Goal: Information Seeking & Learning: Learn about a topic

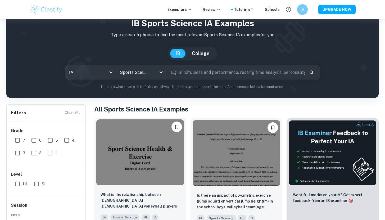
scroll to position [60, 0]
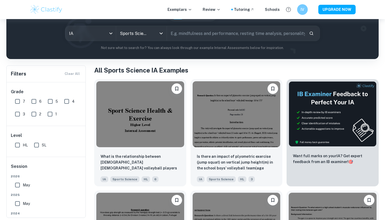
drag, startPoint x: 16, startPoint y: 103, endPoint x: 23, endPoint y: 99, distance: 7.9
click at [17, 103] on input "7" at bounding box center [17, 101] width 11 height 11
checkbox input "true"
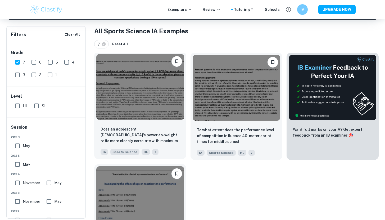
scroll to position [102, 0]
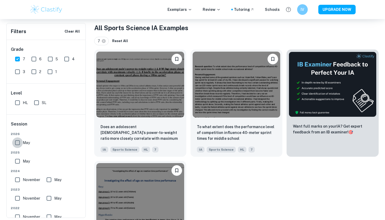
click at [18, 142] on input "May" at bounding box center [17, 142] width 11 height 11
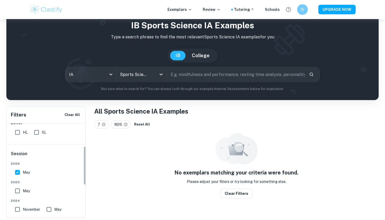
scroll to position [55, 0]
click at [15, 171] on input "May" at bounding box center [17, 171] width 11 height 11
checkbox input "false"
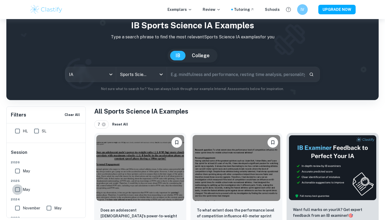
click at [16, 194] on input "May" at bounding box center [17, 189] width 11 height 11
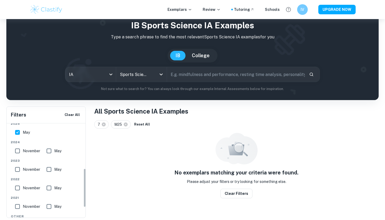
scroll to position [100, 0]
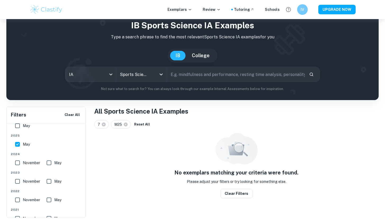
click at [17, 146] on input "May" at bounding box center [17, 144] width 11 height 11
checkbox input "false"
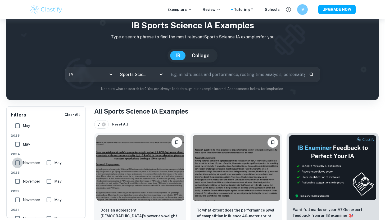
click at [16, 163] on input "November" at bounding box center [17, 163] width 11 height 11
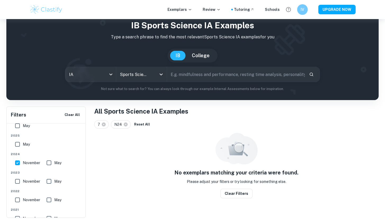
click at [17, 161] on input "November" at bounding box center [17, 163] width 11 height 11
checkbox input "false"
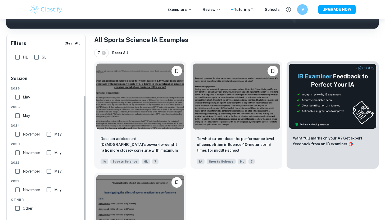
scroll to position [96, 0]
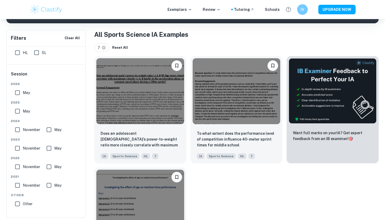
click at [19, 145] on input "November" at bounding box center [17, 148] width 11 height 11
checkbox input "true"
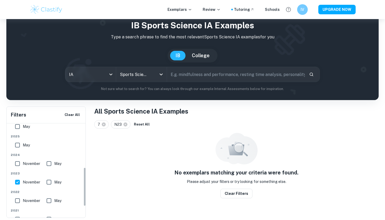
scroll to position [122, 0]
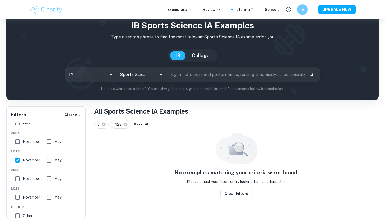
click at [17, 144] on input "November" at bounding box center [17, 141] width 11 height 11
click at [13, 141] on input "November" at bounding box center [17, 141] width 11 height 11
checkbox input "false"
click at [49, 142] on input "May" at bounding box center [49, 141] width 11 height 11
checkbox input "true"
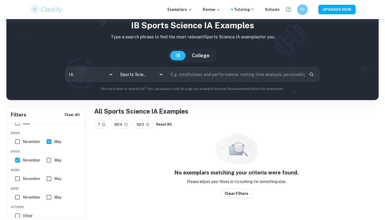
click at [18, 159] on input "November" at bounding box center [17, 160] width 11 height 11
checkbox input "false"
click at [49, 160] on input "May" at bounding box center [49, 160] width 11 height 11
checkbox input "true"
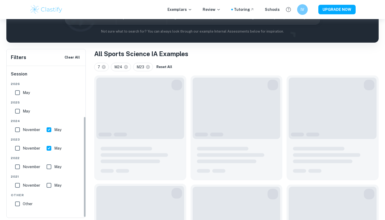
scroll to position [76, 0]
click at [50, 130] on input "May" at bounding box center [49, 129] width 11 height 11
checkbox input "false"
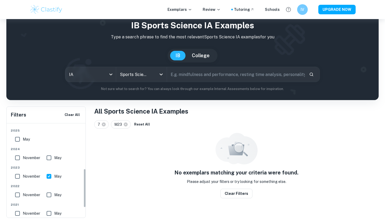
scroll to position [110, 0]
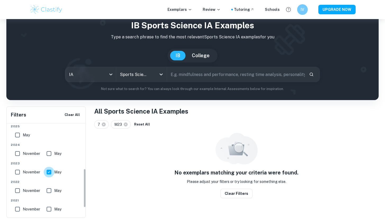
click at [49, 171] on input "May" at bounding box center [49, 172] width 11 height 11
checkbox input "false"
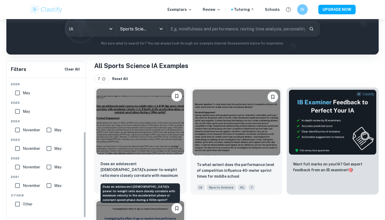
scroll to position [0, 0]
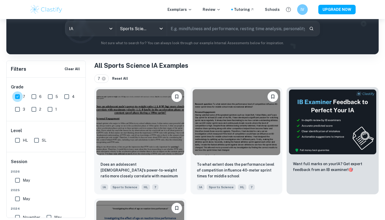
click at [18, 97] on input "7" at bounding box center [17, 96] width 11 height 11
checkbox input "false"
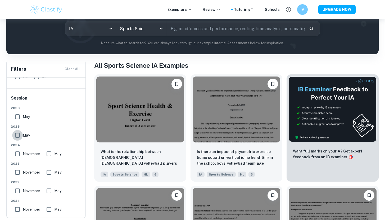
click at [15, 140] on input "May" at bounding box center [17, 135] width 11 height 11
checkbox input "true"
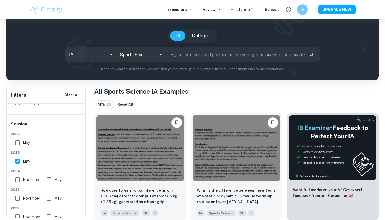
click at [18, 179] on input "November" at bounding box center [17, 180] width 11 height 11
checkbox input "true"
click at [51, 177] on input "May" at bounding box center [49, 180] width 11 height 11
checkbox input "true"
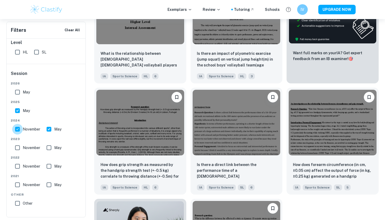
click at [20, 128] on input "November" at bounding box center [17, 129] width 11 height 11
checkbox input "false"
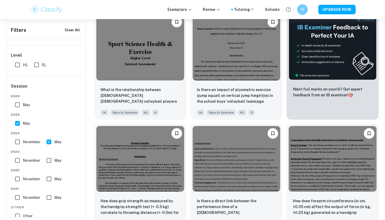
click at [50, 145] on input "May" at bounding box center [49, 142] width 11 height 11
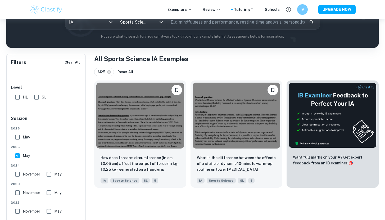
click at [16, 123] on div "Session 2026 May 2025 May 2024 November May 2023 November May 2022 November May…" at bounding box center [46, 185] width 79 height 153
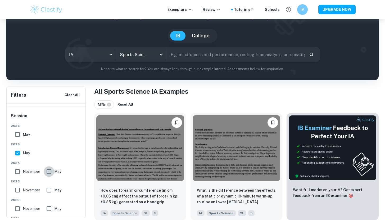
click at [48, 171] on input "May" at bounding box center [49, 171] width 11 height 11
checkbox input "true"
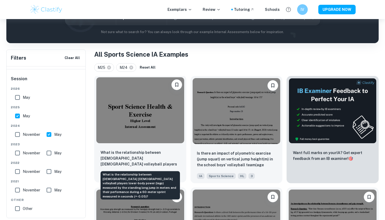
click at [129, 155] on p "What is the relationship between [DEMOGRAPHIC_DATA] [DEMOGRAPHIC_DATA] volleyba…" at bounding box center [140, 159] width 79 height 18
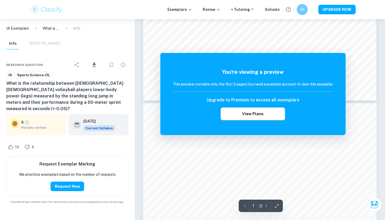
click at [304, 7] on h6 "IV" at bounding box center [302, 10] width 6 height 6
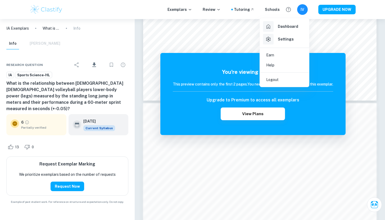
click at [159, 35] on div at bounding box center [192, 110] width 385 height 220
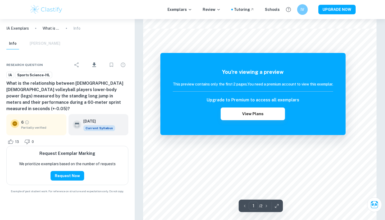
scroll to position [302, 0]
click at [242, 117] on button "View Plans" at bounding box center [253, 114] width 64 height 13
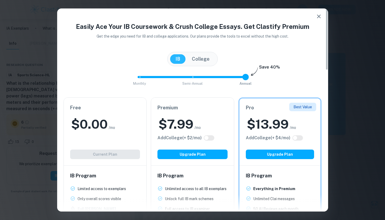
click at [188, 122] on h2 "$ 7.99" at bounding box center [176, 124] width 35 height 17
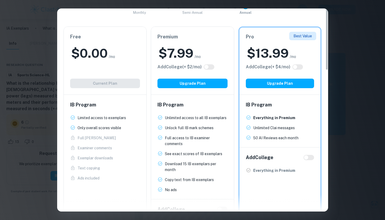
scroll to position [0, 0]
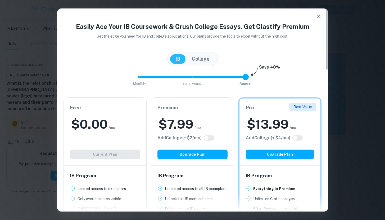
click at [321, 13] on button "button" at bounding box center [319, 16] width 11 height 11
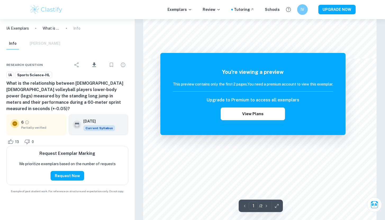
scroll to position [233, 0]
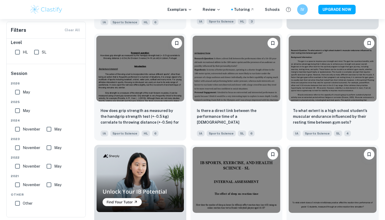
scroll to position [218, 0]
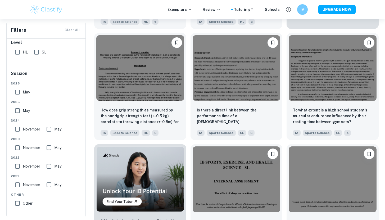
click at [35, 51] on input "SL" at bounding box center [36, 52] width 11 height 11
checkbox input "true"
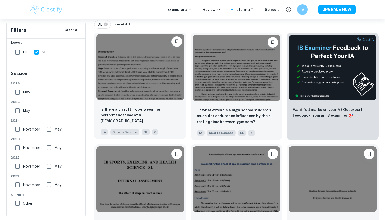
scroll to position [113, 0]
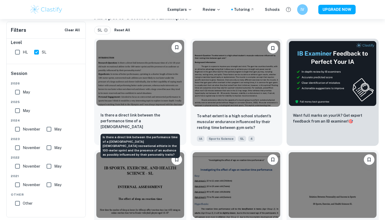
click at [138, 119] on p "Is there a direct link between the performance time of a [DEMOGRAPHIC_DATA] [DE…" at bounding box center [140, 121] width 79 height 18
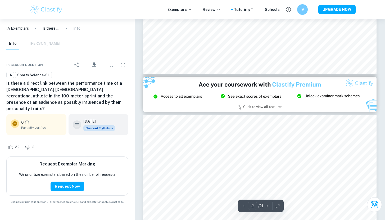
scroll to position [596, 0]
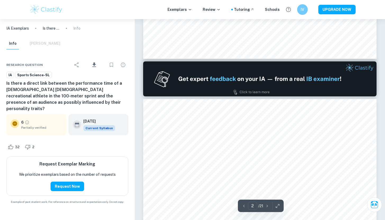
type input "1"
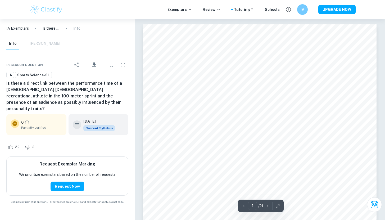
scroll to position [0, 0]
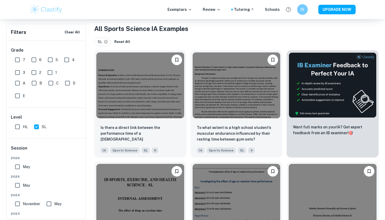
scroll to position [108, 0]
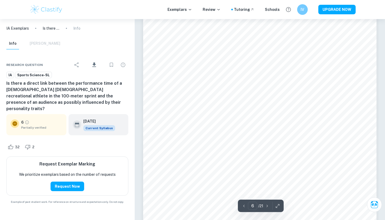
scroll to position [1630, 0]
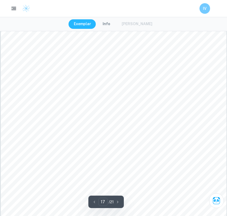
type input "3"
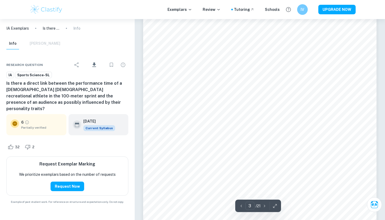
scroll to position [753, 0]
